Goal: Communication & Community: Ask a question

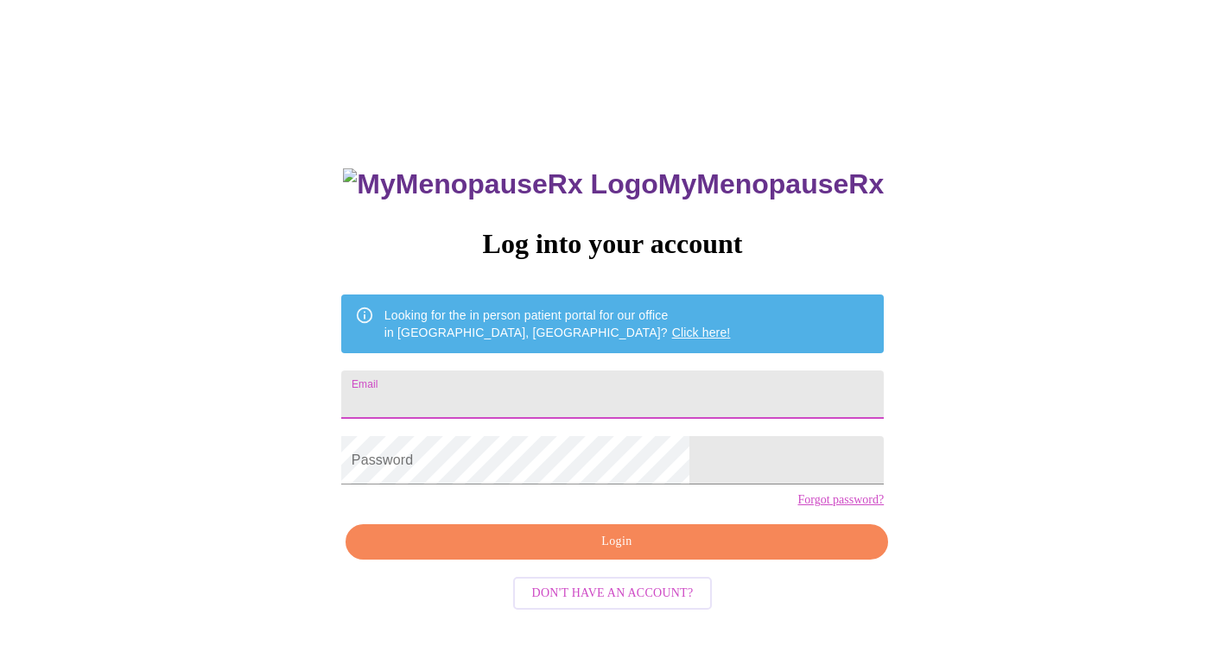
type input "[EMAIL_ADDRESS][DOMAIN_NAME]"
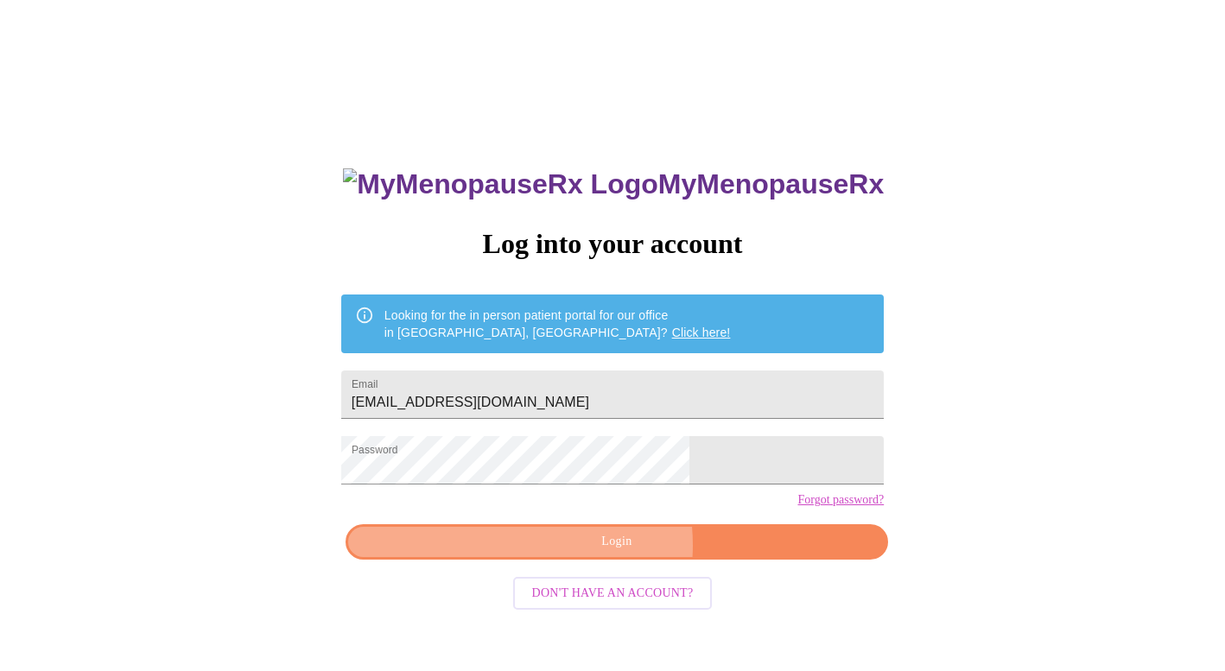
click at [591, 553] on span "Login" at bounding box center [616, 542] width 503 height 22
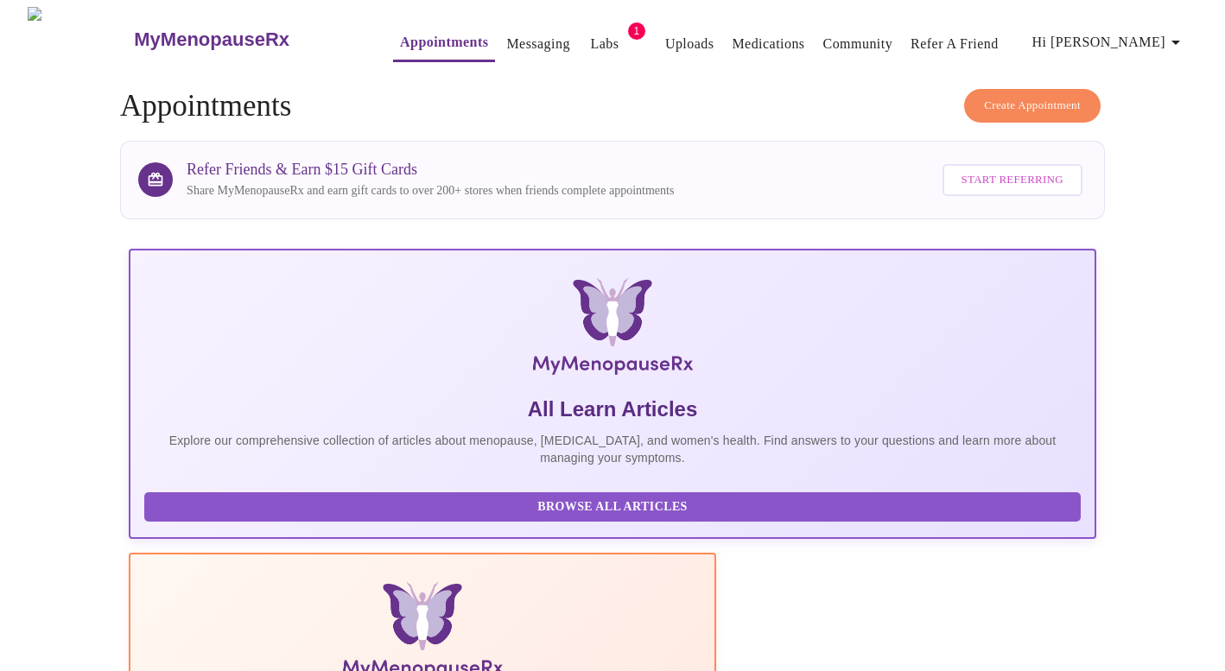
click at [732, 38] on link "Medications" at bounding box center [768, 44] width 73 height 24
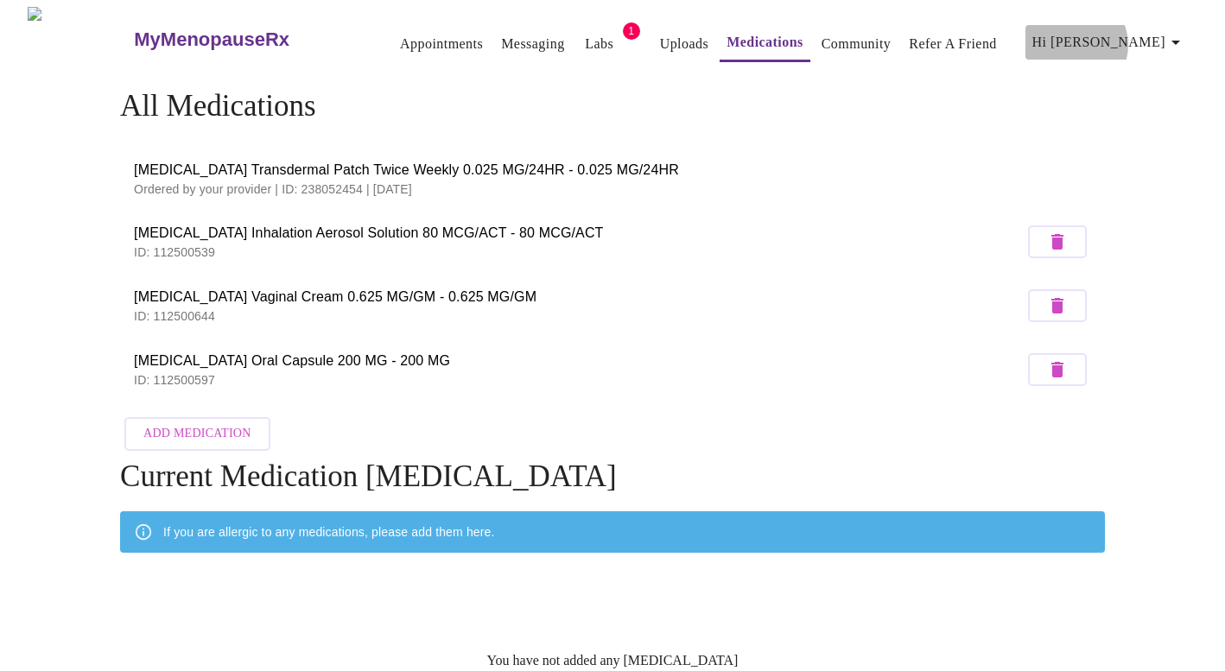
click at [1159, 38] on span "Hi [PERSON_NAME]" at bounding box center [1109, 42] width 154 height 24
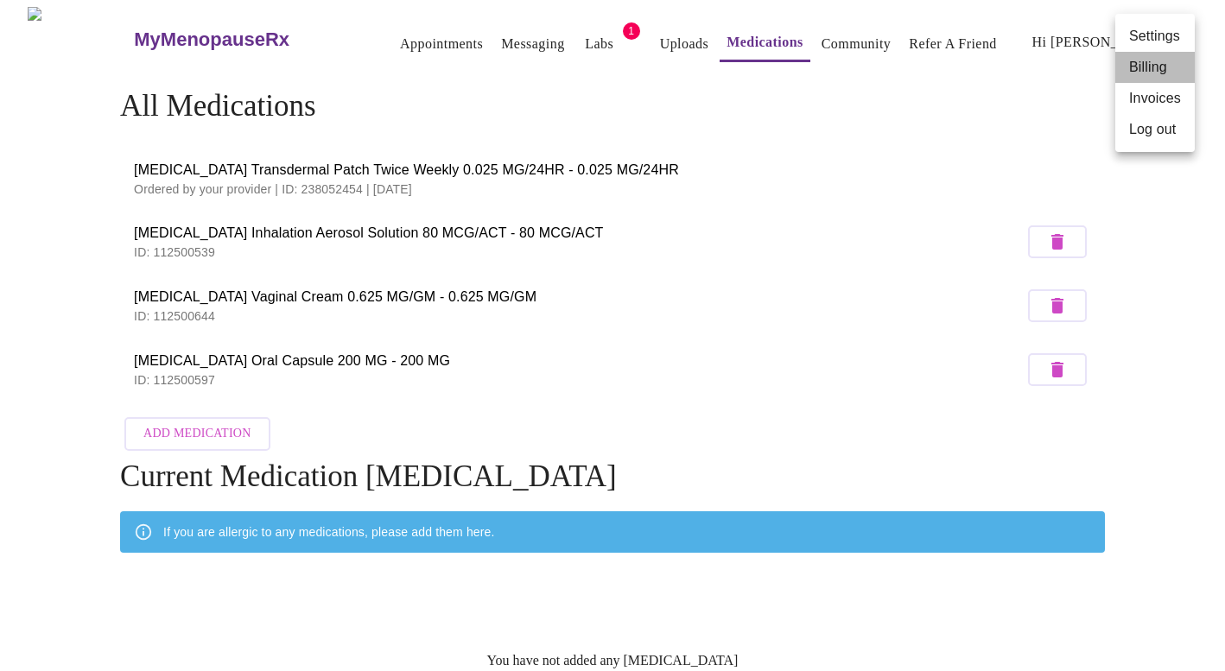
click at [1153, 68] on li "Billing" at bounding box center [1154, 67] width 79 height 31
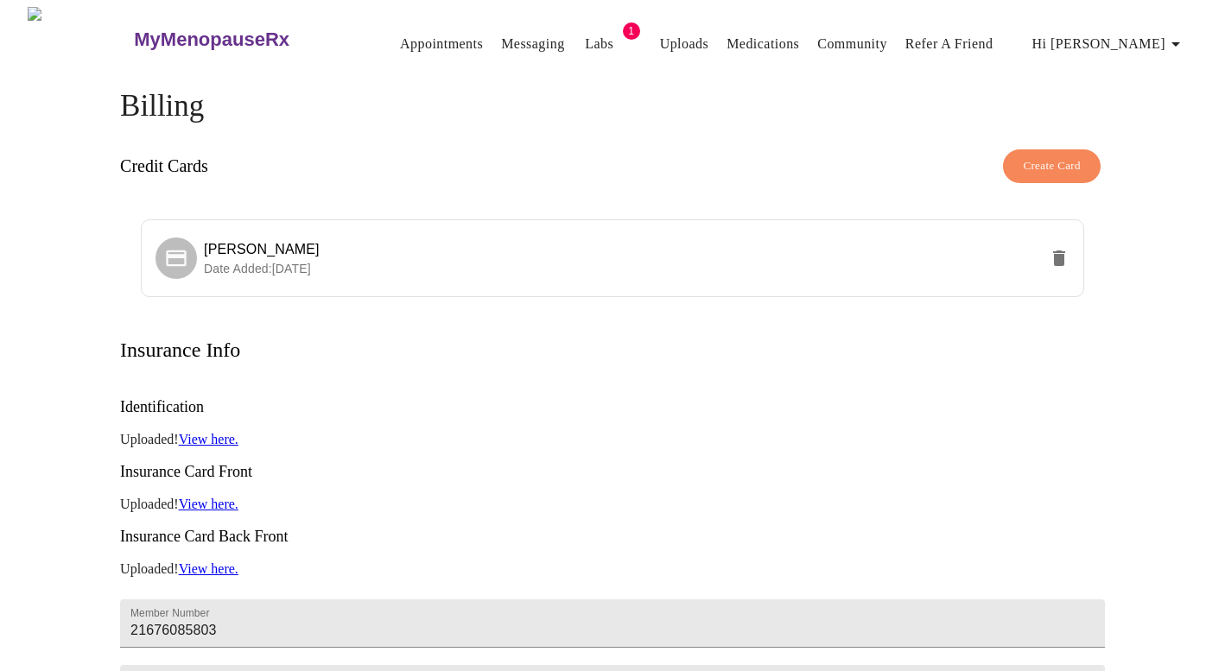
click at [1150, 34] on span "Hi [PERSON_NAME]" at bounding box center [1109, 44] width 154 height 24
click at [491, 39] on div at bounding box center [612, 335] width 1225 height 671
click at [501, 35] on link "Messaging" at bounding box center [532, 44] width 63 height 24
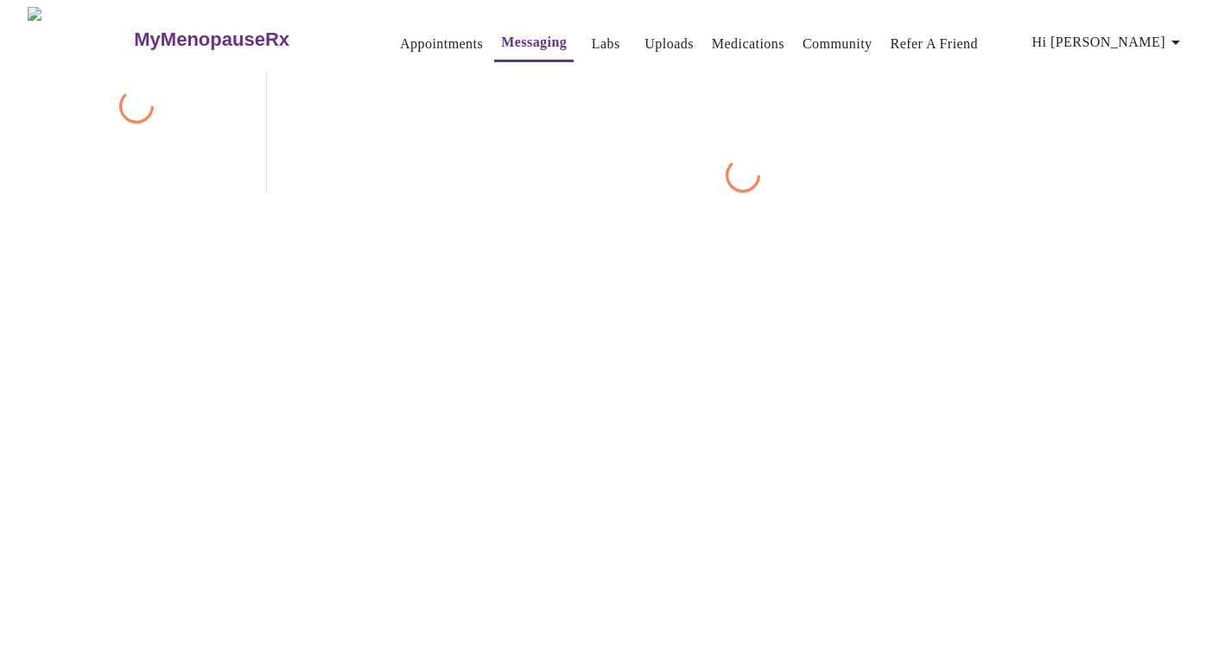
scroll to position [65, 0]
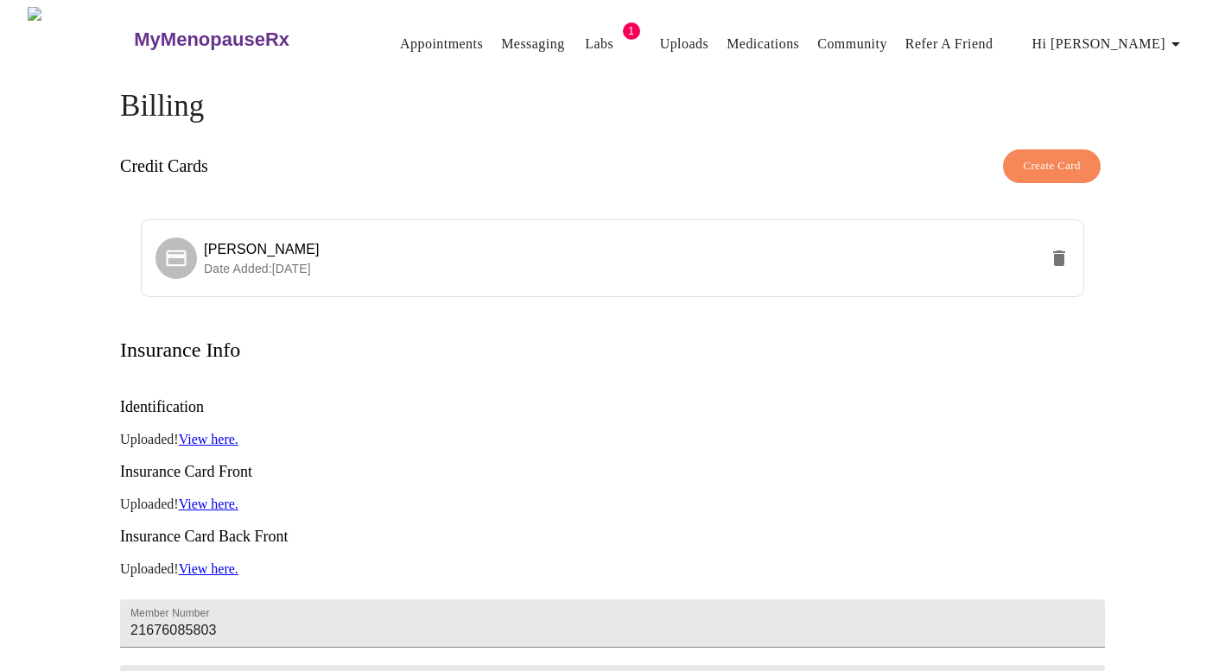
click at [400, 38] on link "Appointments" at bounding box center [441, 44] width 83 height 24
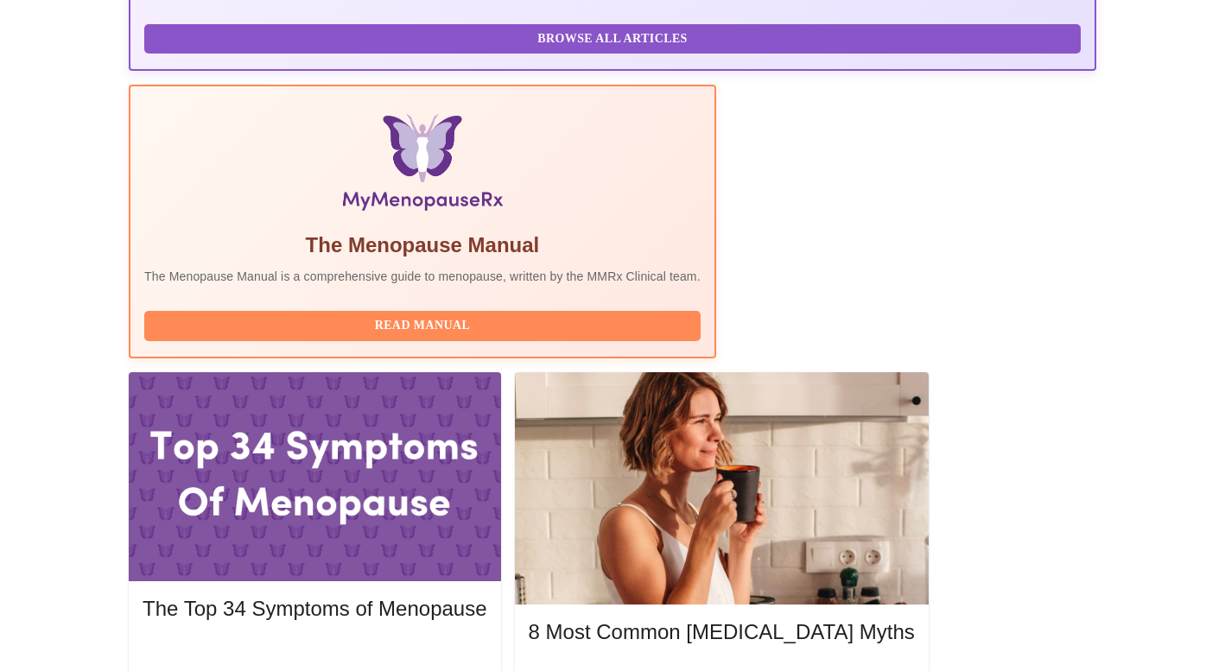
scroll to position [467, 0]
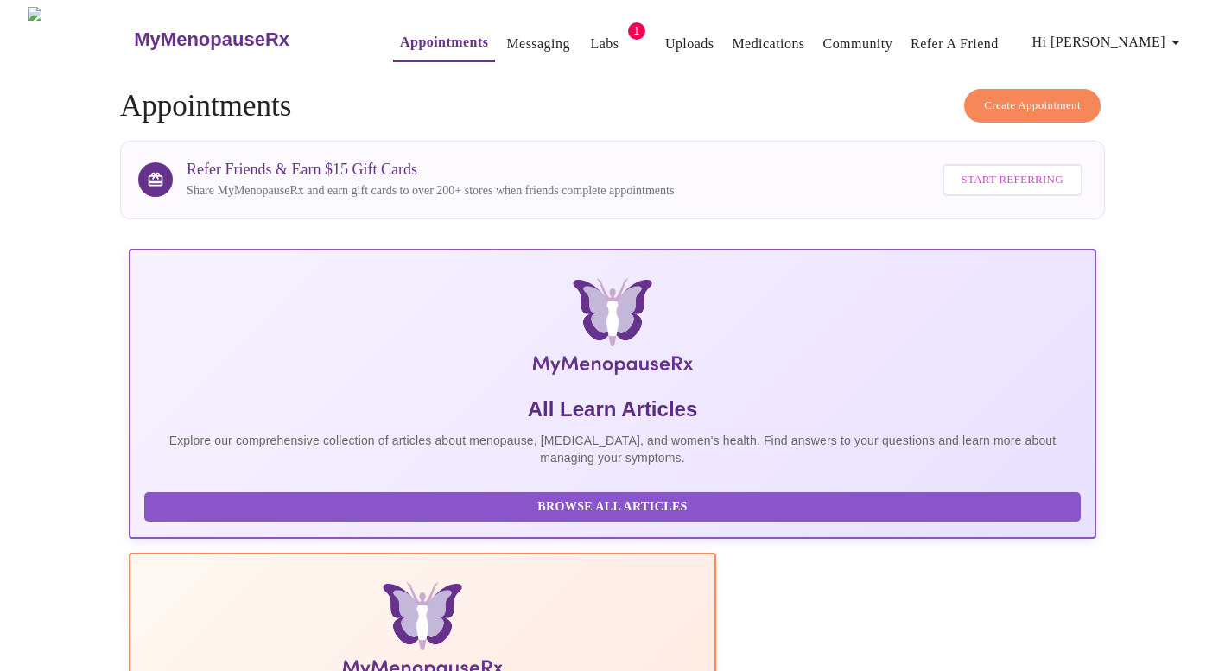
scroll to position [0, 0]
click at [509, 32] on link "Messaging" at bounding box center [537, 44] width 63 height 24
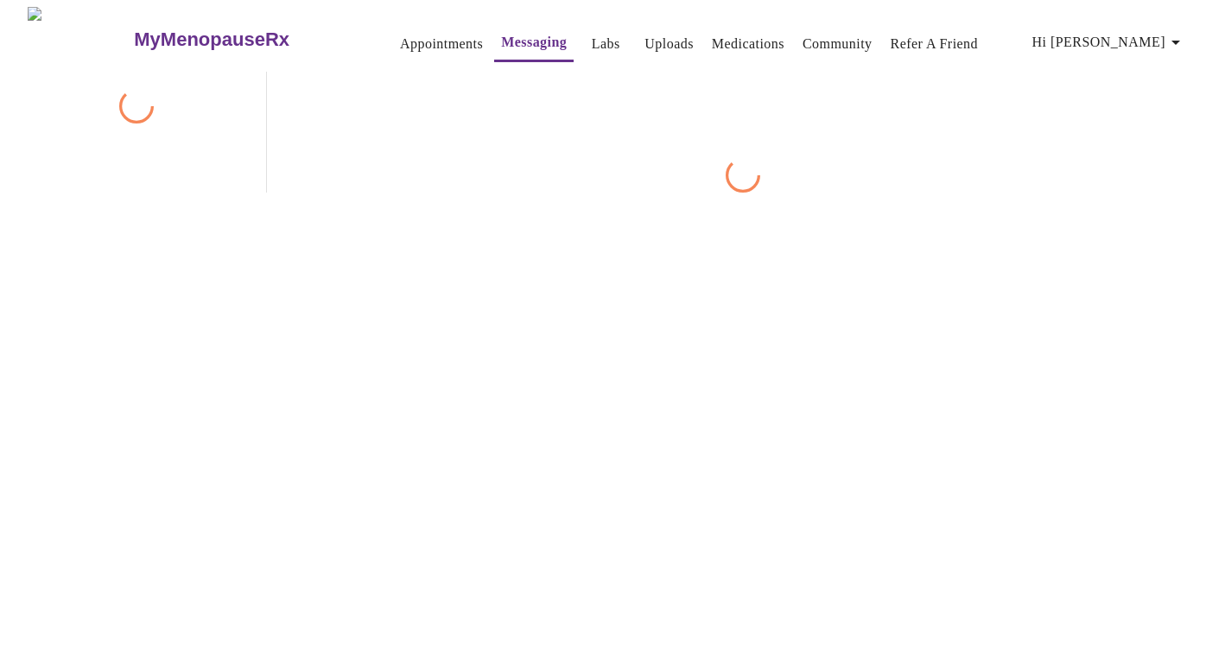
scroll to position [65, 0]
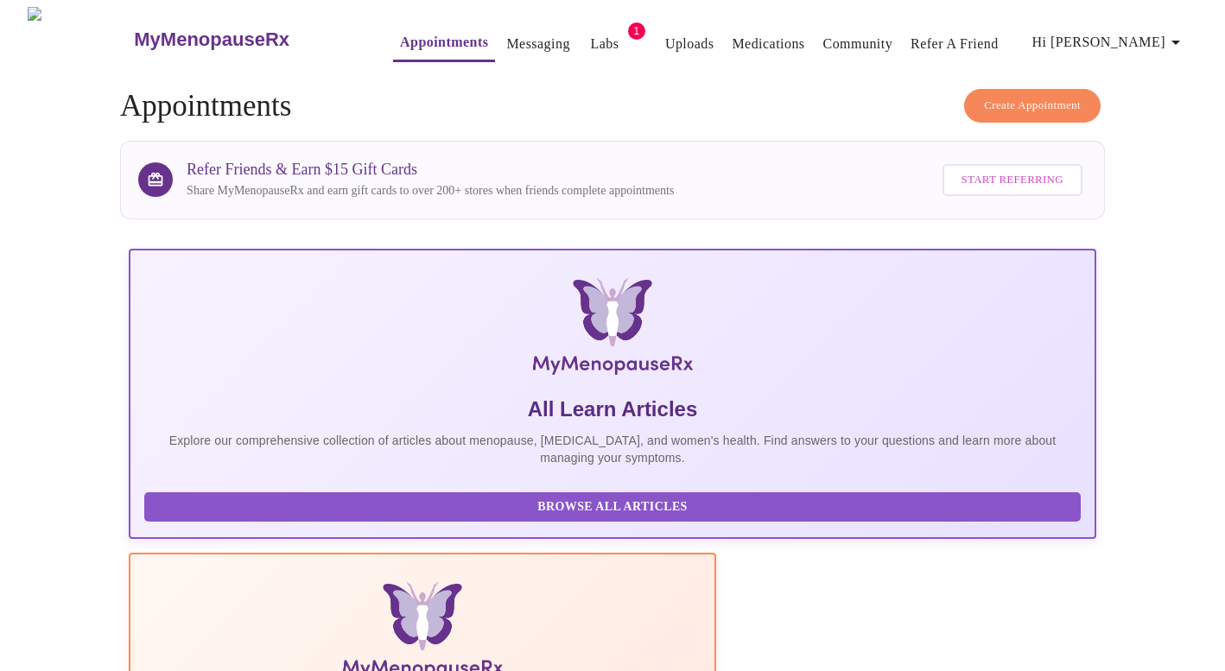
click at [732, 36] on link "Medications" at bounding box center [768, 44] width 73 height 24
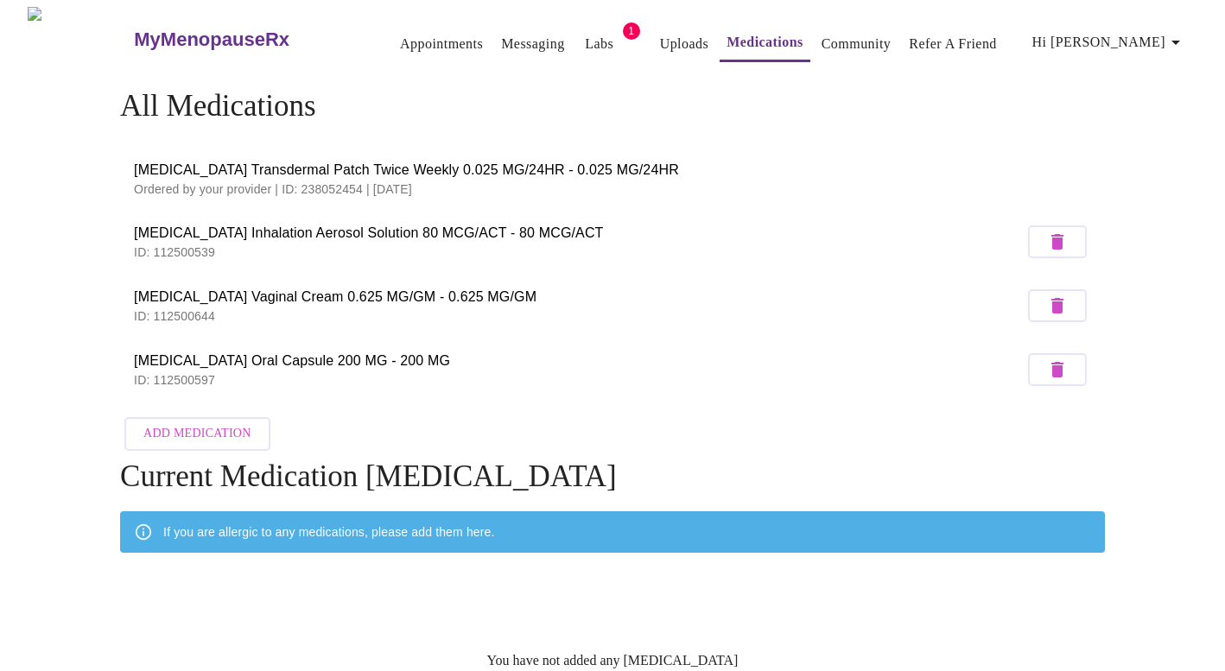
click at [140, 29] on h3 "MyMenopauseRx" at bounding box center [211, 40] width 155 height 22
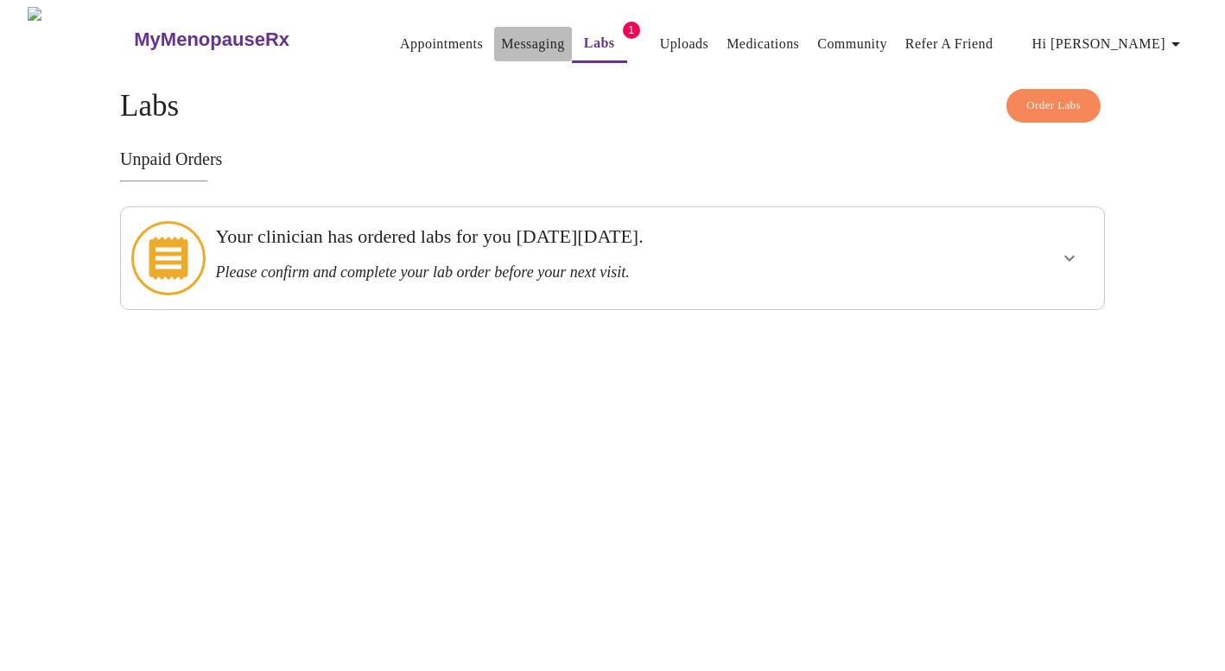
click at [501, 35] on link "Messaging" at bounding box center [532, 44] width 63 height 24
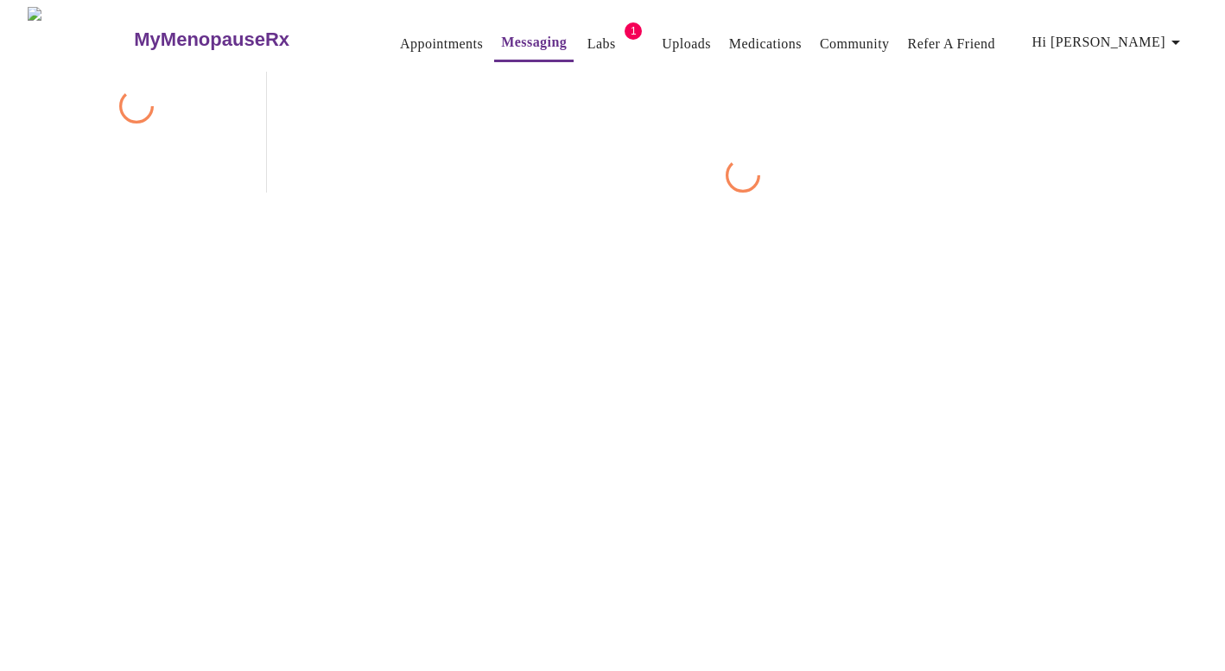
scroll to position [65, 0]
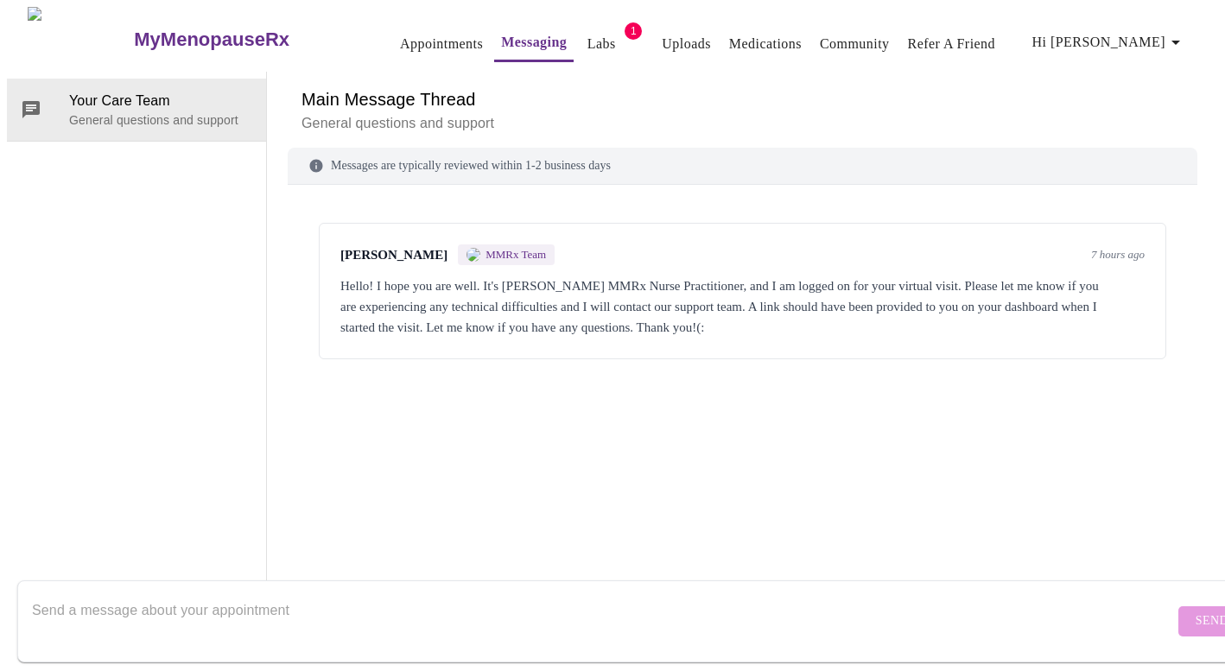
click at [320, 606] on textarea "Send a message about your appointment" at bounding box center [603, 620] width 1142 height 55
type textarea "D"
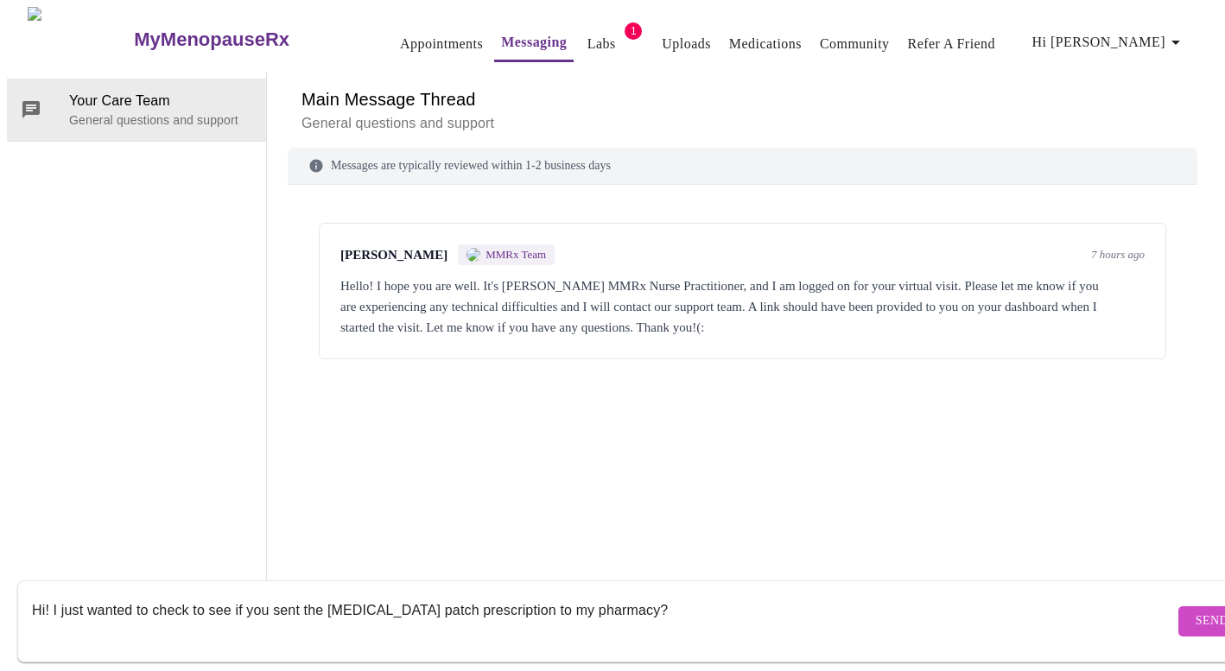
type textarea "Hi! I just wanted to check to see if you sent the Estradiol patch prescription …"
click at [1195, 611] on span "Send" at bounding box center [1211, 622] width 33 height 22
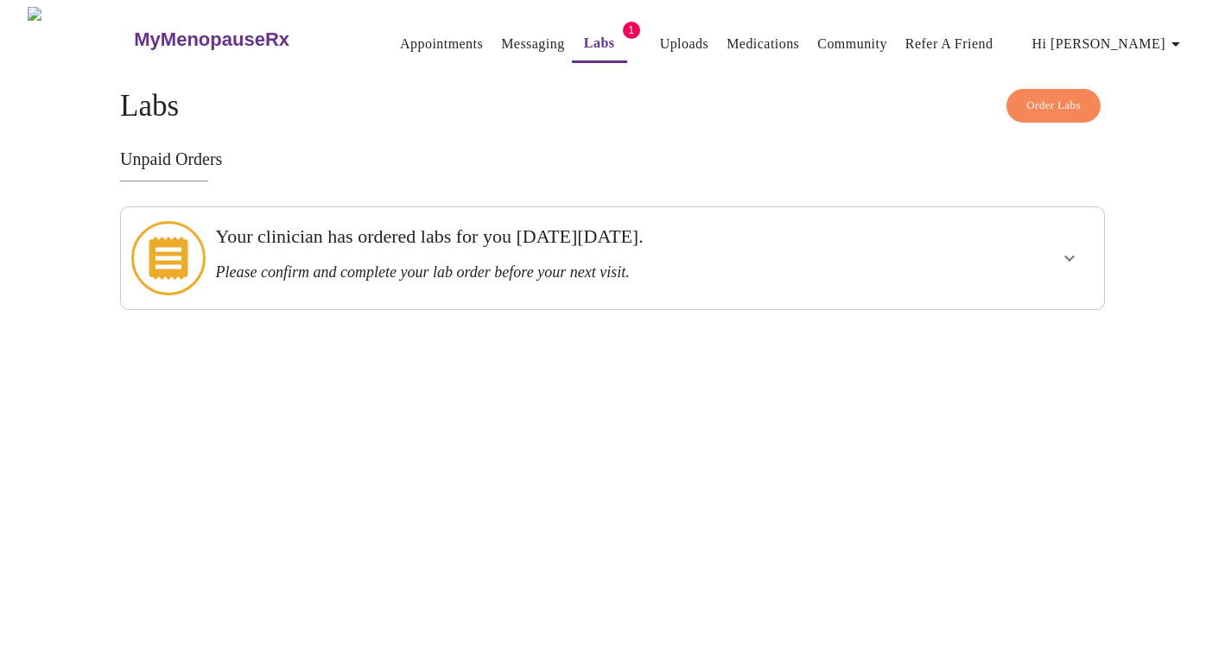
click at [1070, 248] on icon "show more" at bounding box center [1069, 258] width 21 height 21
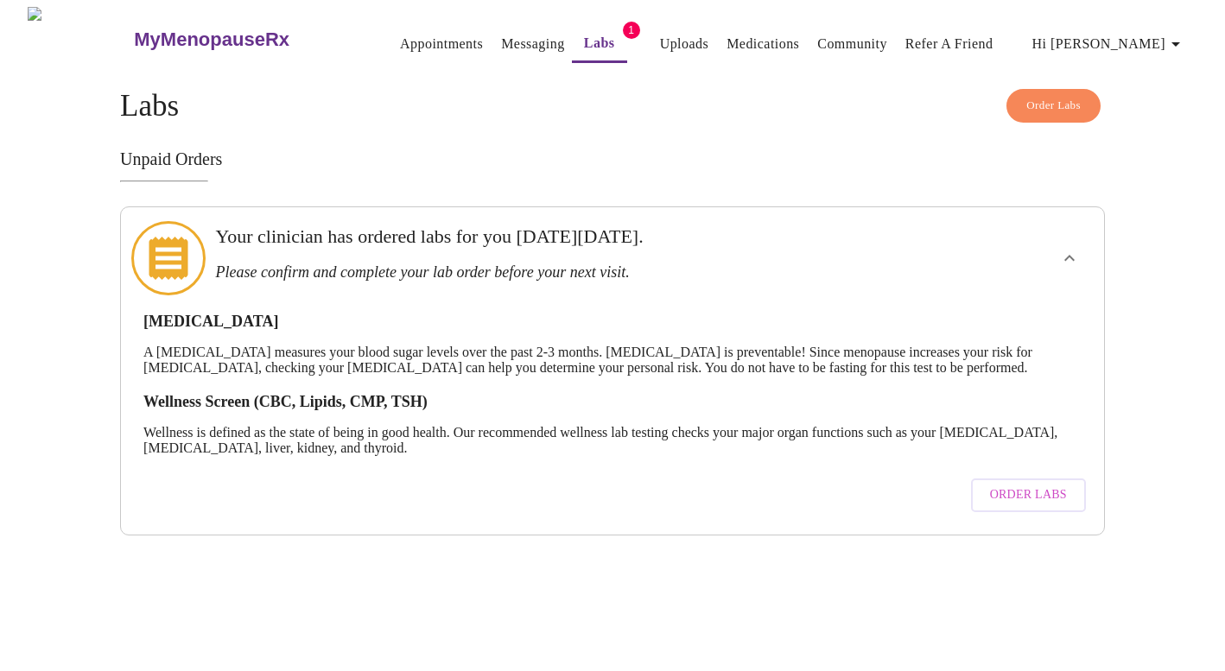
click at [991, 478] on button "Order Labs" at bounding box center [1028, 495] width 115 height 34
